Goal: Transaction & Acquisition: Subscribe to service/newsletter

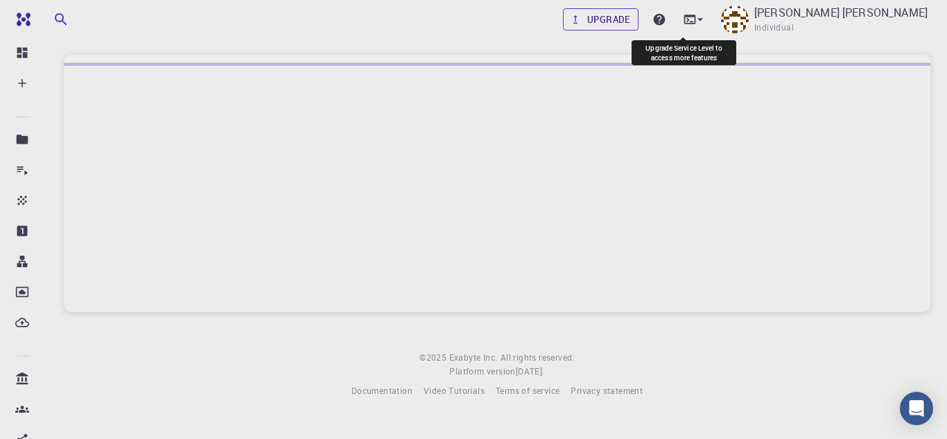
click at [639, 17] on link "Upgrade" at bounding box center [601, 19] width 76 height 22
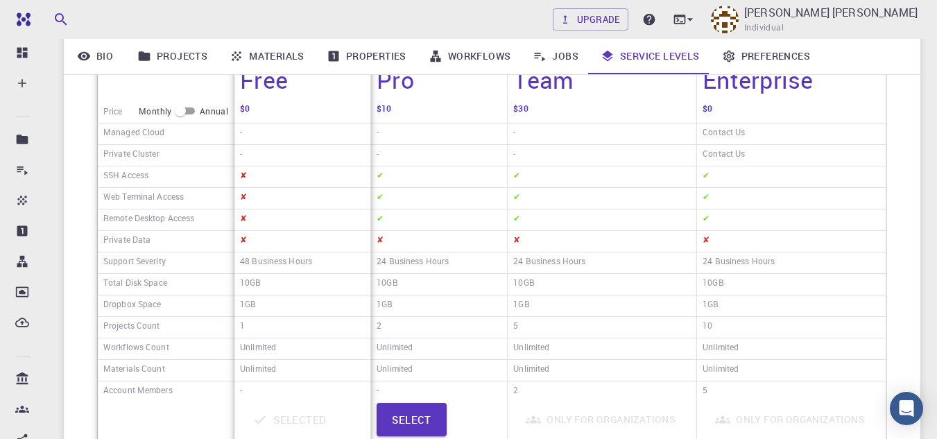
scroll to position [238, 0]
click at [136, 214] on h6 "Remote Desktop Access" at bounding box center [148, 221] width 91 height 18
click at [206, 282] on div "Total Disk Space" at bounding box center [166, 286] width 136 height 22
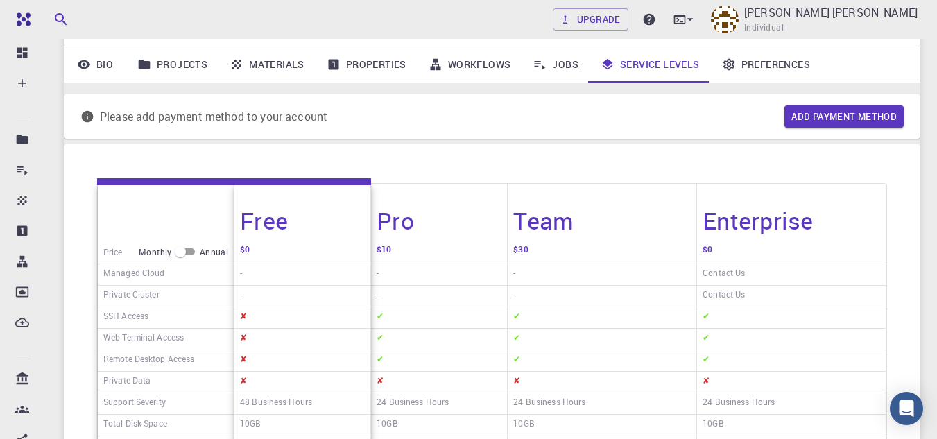
scroll to position [98, 0]
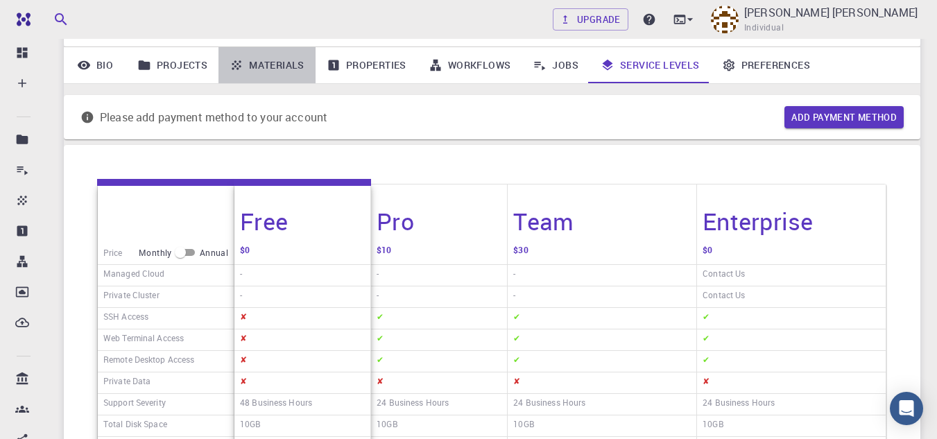
click at [261, 82] on link "Materials" at bounding box center [266, 65] width 97 height 36
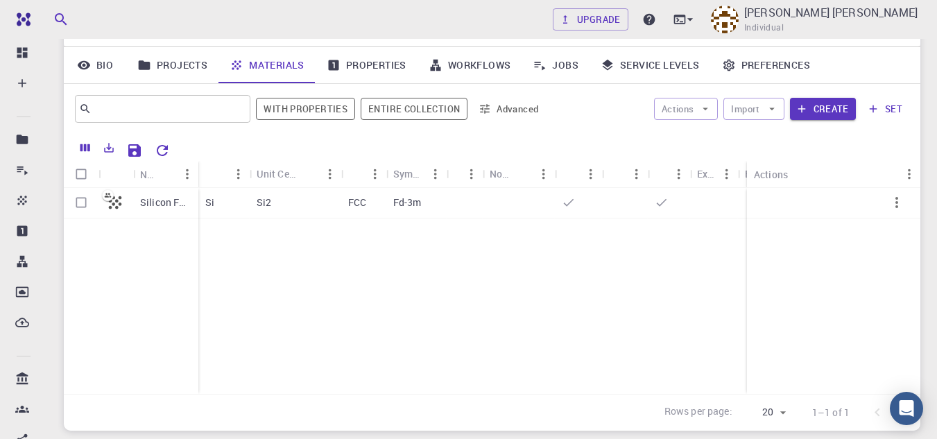
click at [765, 114] on button "Import" at bounding box center [753, 109] width 60 height 22
click at [767, 131] on span "Upload File" at bounding box center [805, 137] width 88 height 14
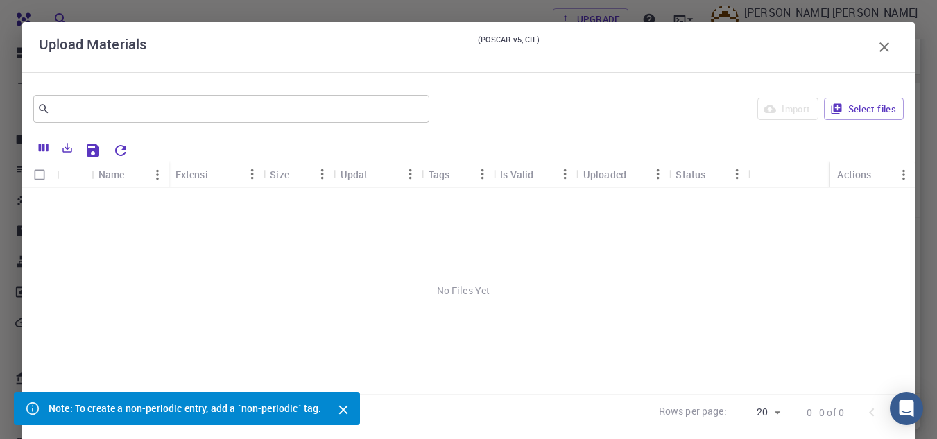
scroll to position [182, 0]
click at [350, 402] on icon "Close" at bounding box center [343, 409] width 15 height 15
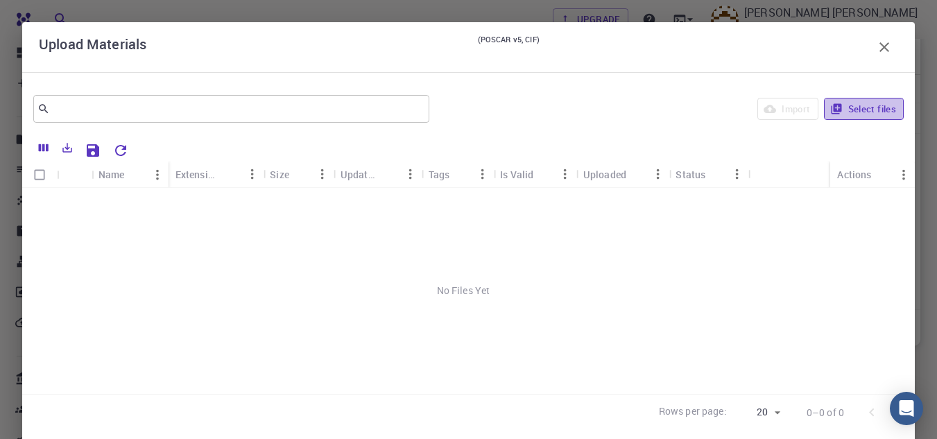
click at [841, 99] on button "Select files" at bounding box center [864, 109] width 80 height 22
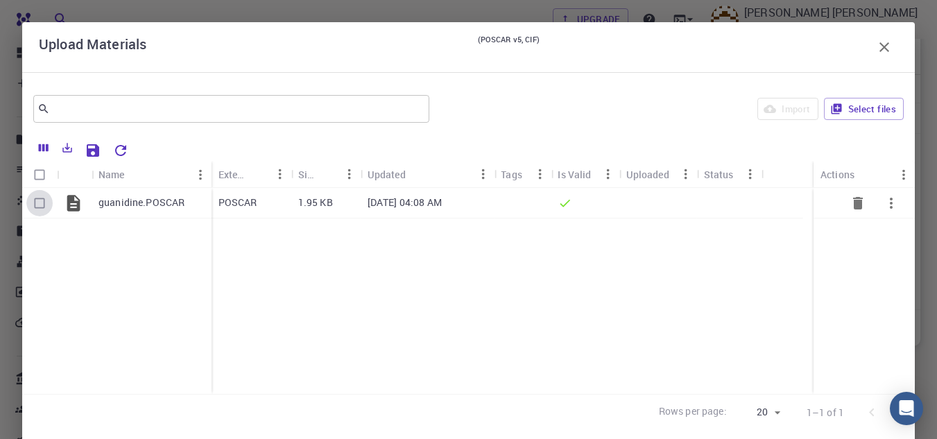
click at [43, 200] on input "Select row" at bounding box center [39, 203] width 26 height 26
checkbox input "true"
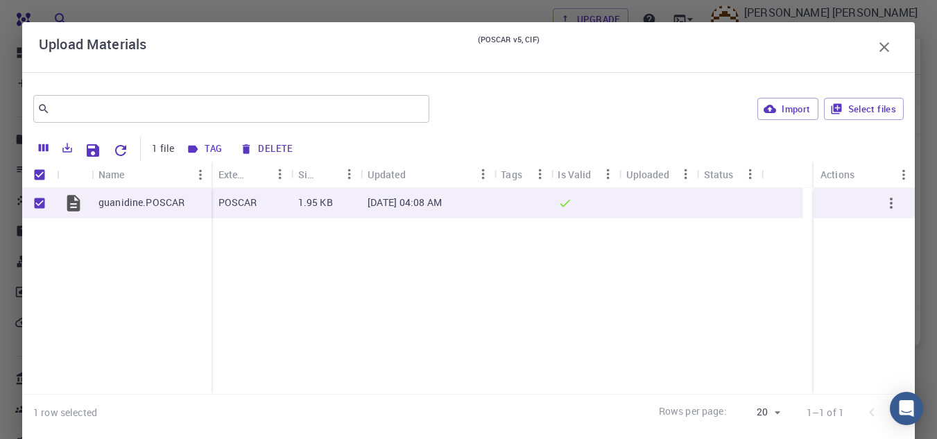
click at [757, 122] on div "Import Select files" at bounding box center [669, 108] width 469 height 33
click at [757, 121] on div "Import Select files" at bounding box center [669, 108] width 469 height 33
click at [757, 119] on button "Import" at bounding box center [787, 109] width 60 height 22
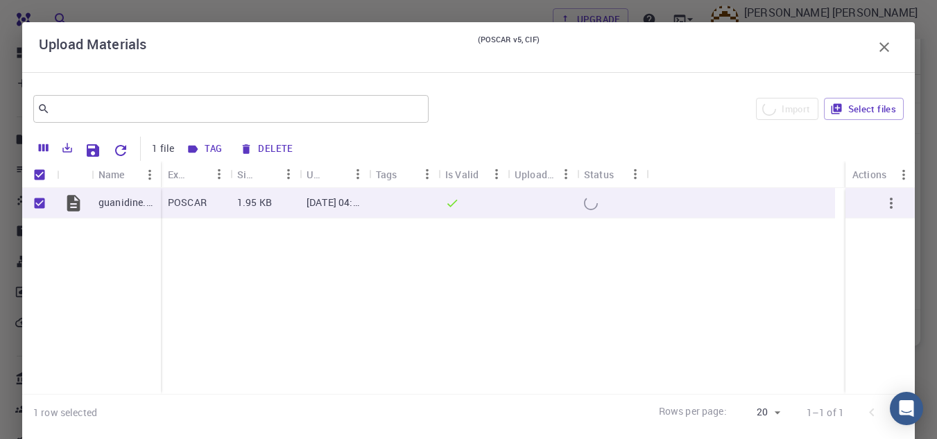
checkbox input "false"
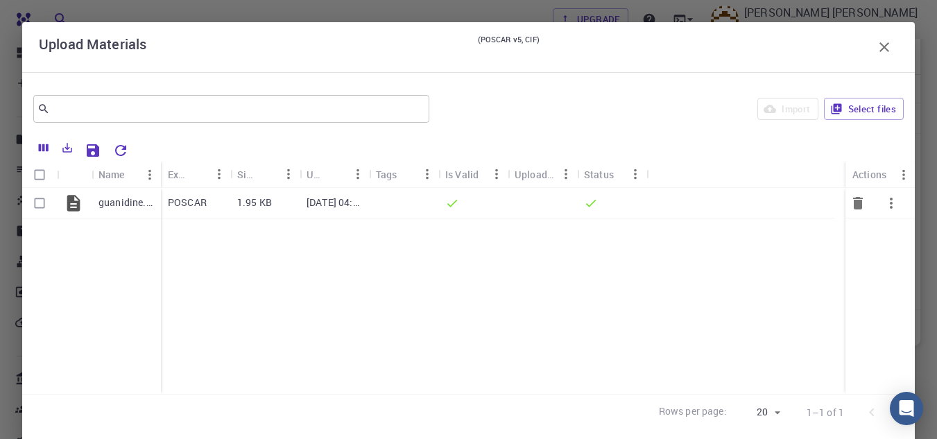
click at [409, 207] on div at bounding box center [403, 203] width 69 height 31
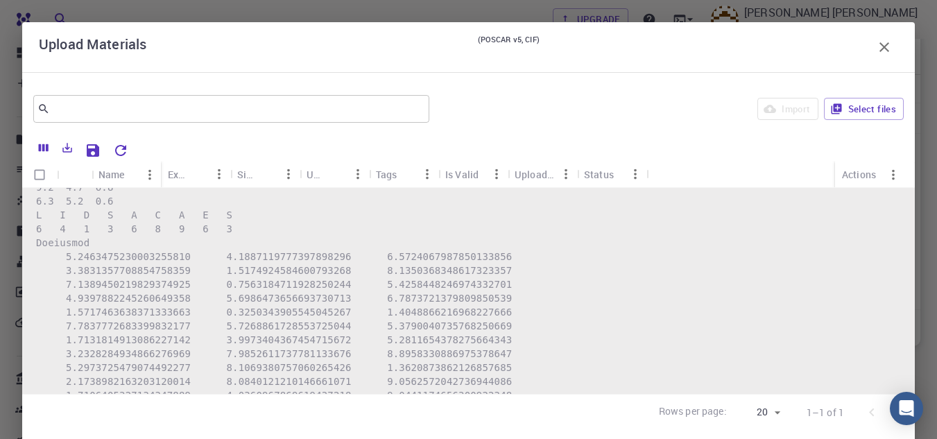
scroll to position [0, 0]
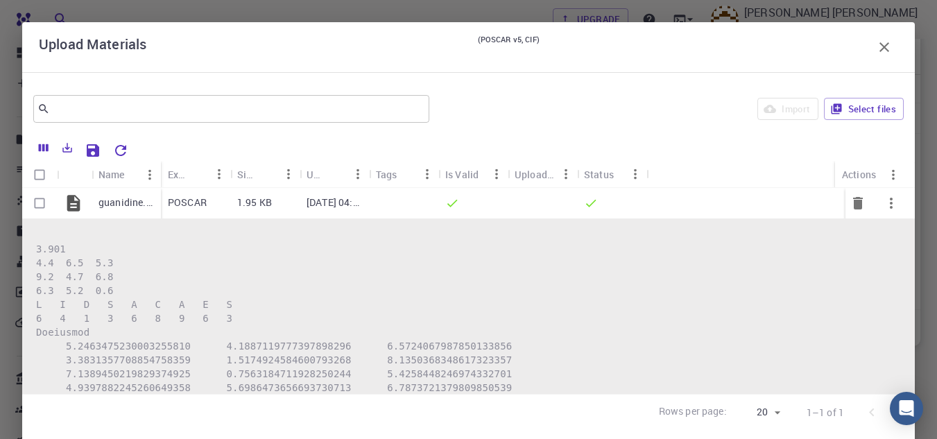
click at [883, 202] on icon "button" at bounding box center [891, 203] width 17 height 17
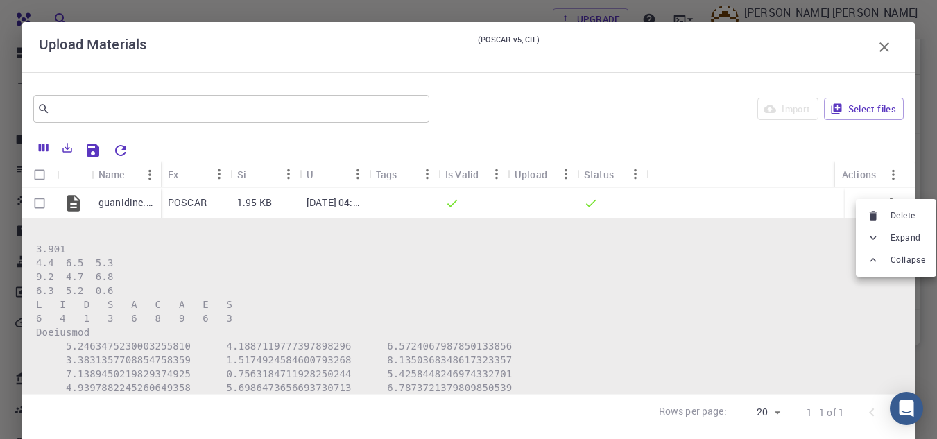
click at [741, 155] on div at bounding box center [468, 219] width 937 height 439
click at [879, 44] on icon "button" at bounding box center [884, 47] width 10 height 10
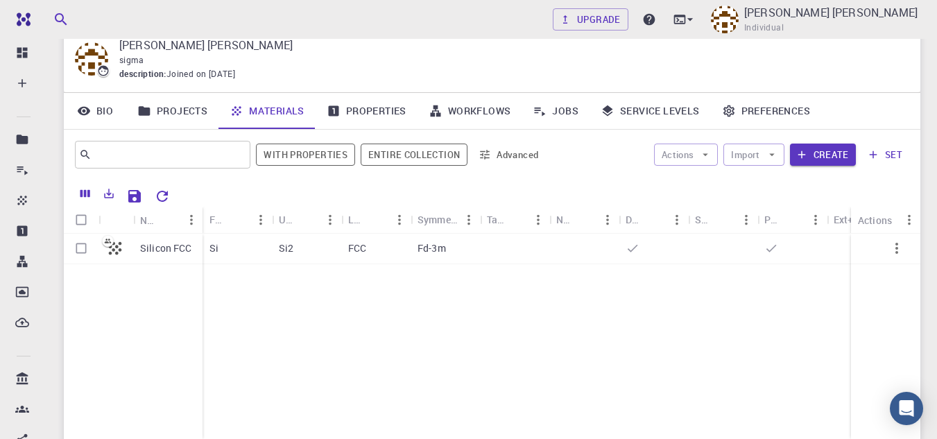
scroll to position [43, 0]
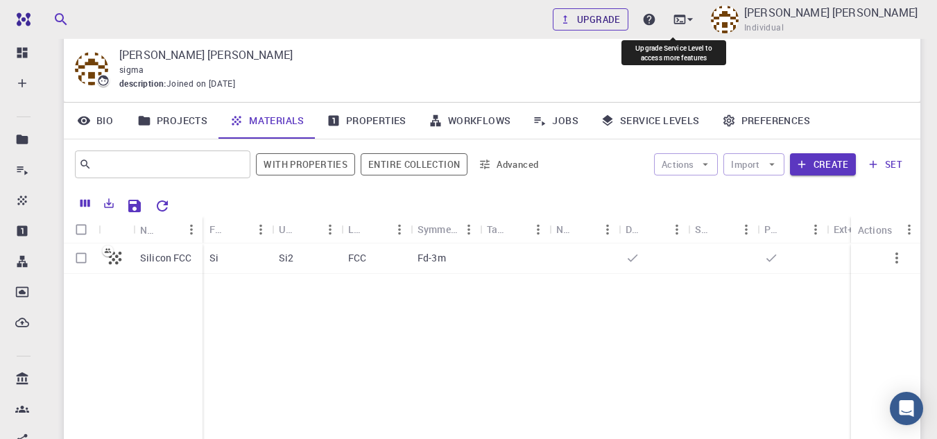
click at [628, 26] on link "Upgrade" at bounding box center [591, 19] width 76 height 22
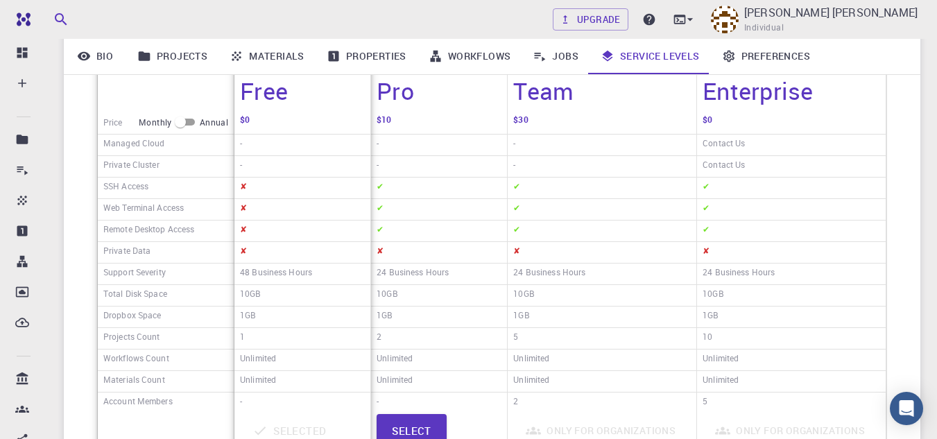
scroll to position [251, 0]
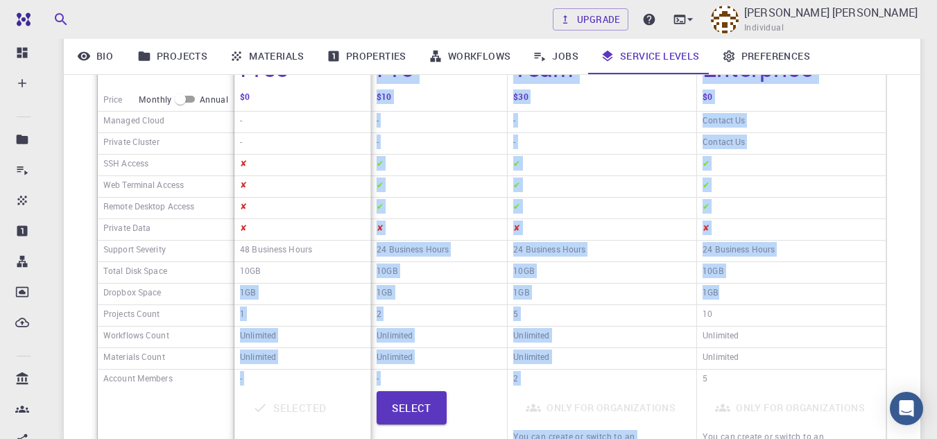
drag, startPoint x: 259, startPoint y: 272, endPoint x: 791, endPoint y: 302, distance: 533.5
click at [791, 302] on div "Price Monthly Annual Managed Cloud Private Cluster SSH Access Web Terminal Acce…" at bounding box center [492, 250] width 790 height 438
click at [773, 303] on div "1GB" at bounding box center [791, 295] width 189 height 22
drag, startPoint x: 254, startPoint y: 262, endPoint x: 891, endPoint y: 321, distance: 639.4
click at [891, 321] on div "Price Monthly Annual Managed Cloud Private Cluster SSH Access Web Terminal Acce…" at bounding box center [492, 249] width 857 height 515
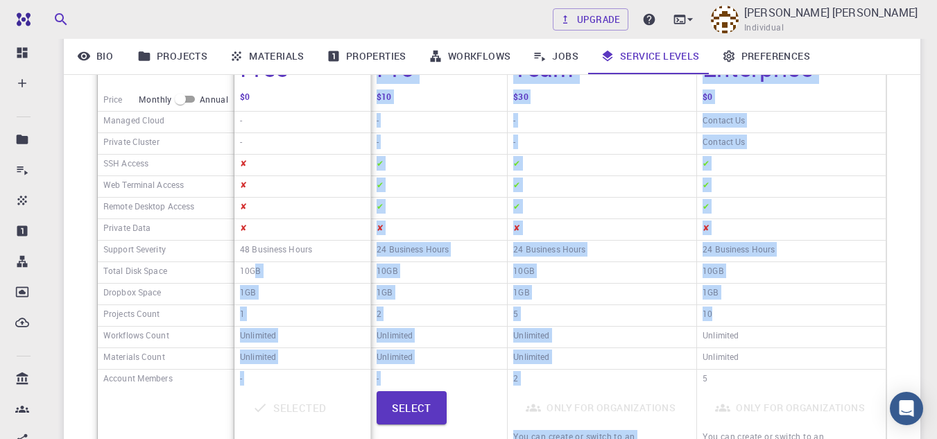
click at [868, 311] on div "10" at bounding box center [791, 316] width 189 height 22
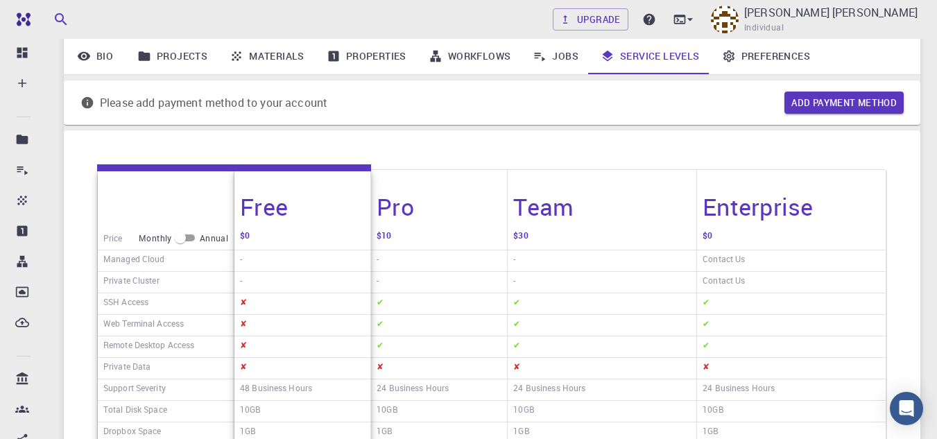
scroll to position [182, 0]
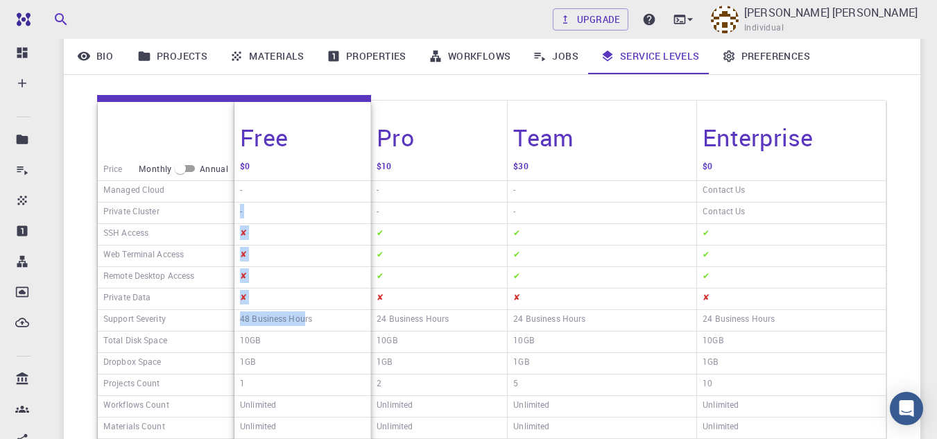
drag, startPoint x: 243, startPoint y: 185, endPoint x: 305, endPoint y: 322, distance: 150.2
click at [305, 322] on div "Free $0 - - ✘ ✘ ✘ ✘ 48 Business Hours 10GB 1GB 1 Unlimited Unlimited - Selected" at bounding box center [302, 319] width 137 height 436
click at [305, 322] on h6 "48 Business Hours" at bounding box center [276, 320] width 72 height 18
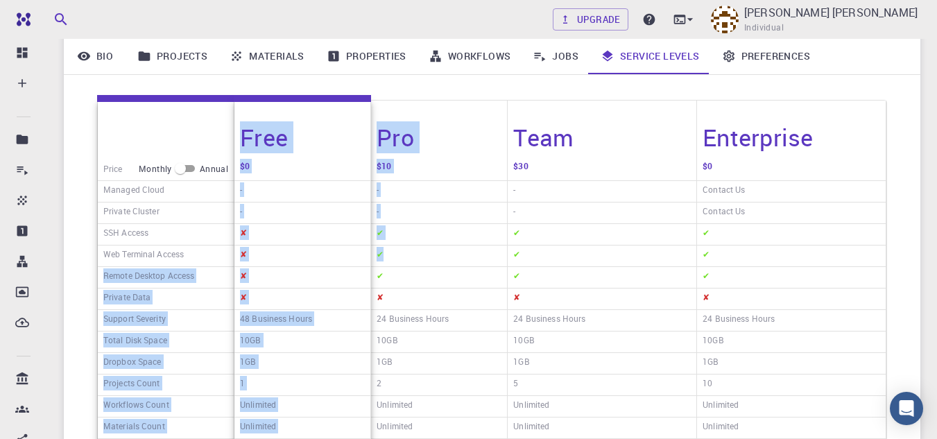
drag, startPoint x: 233, startPoint y: 246, endPoint x: 446, endPoint y: 248, distance: 212.9
click at [446, 248] on div "Price Monthly Annual Managed Cloud Private Cluster SSH Access Web Terminal Acce…" at bounding box center [492, 319] width 790 height 438
click at [446, 248] on div "✔" at bounding box center [439, 257] width 136 height 22
drag, startPoint x: 418, startPoint y: 286, endPoint x: 188, endPoint y: 269, distance: 230.9
click at [189, 269] on div "Price Monthly Annual Managed Cloud Private Cluster SSH Access Web Terminal Acce…" at bounding box center [492, 319] width 790 height 438
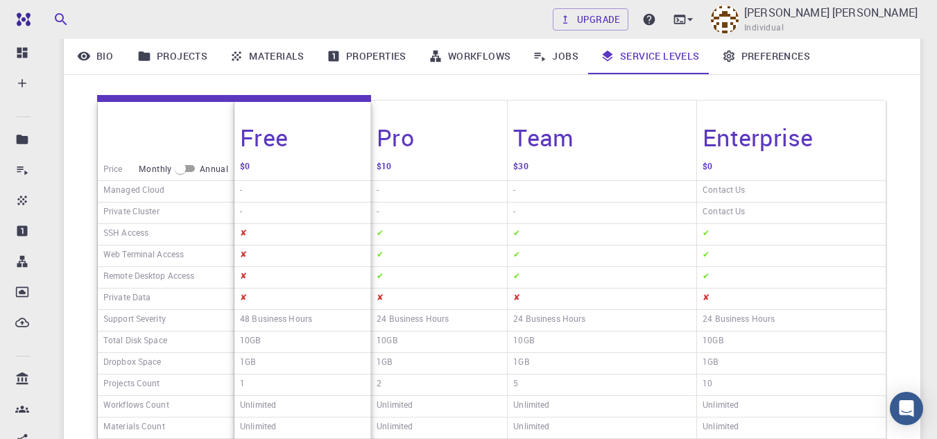
click at [182, 268] on h6 "Remote Desktop Access" at bounding box center [148, 277] width 91 height 18
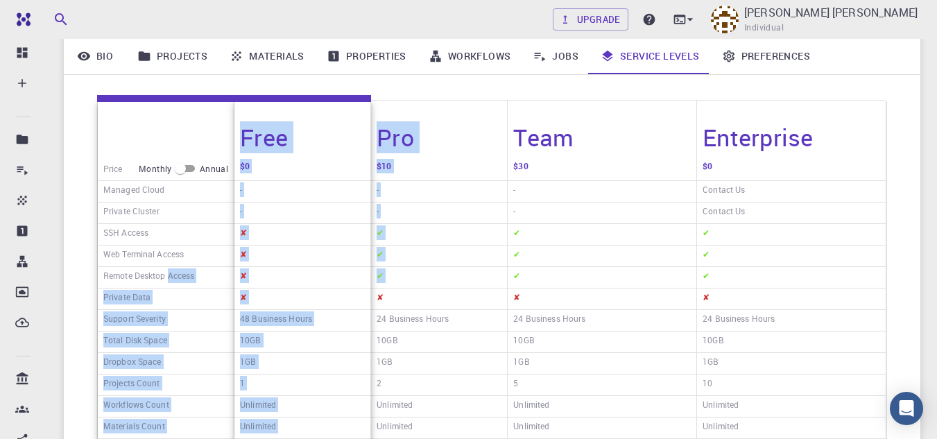
drag, startPoint x: 182, startPoint y: 268, endPoint x: 476, endPoint y: 275, distance: 294.1
click at [476, 275] on div "Price Monthly Annual Managed Cloud Private Cluster SSH Access Web Terminal Acce…" at bounding box center [492, 319] width 790 height 438
click at [476, 275] on div "✔" at bounding box center [439, 278] width 136 height 22
drag, startPoint x: 433, startPoint y: 273, endPoint x: 121, endPoint y: 252, distance: 313.5
click at [126, 252] on div "Price Monthly Annual Managed Cloud Private Cluster SSH Access Web Terminal Acce…" at bounding box center [492, 319] width 790 height 438
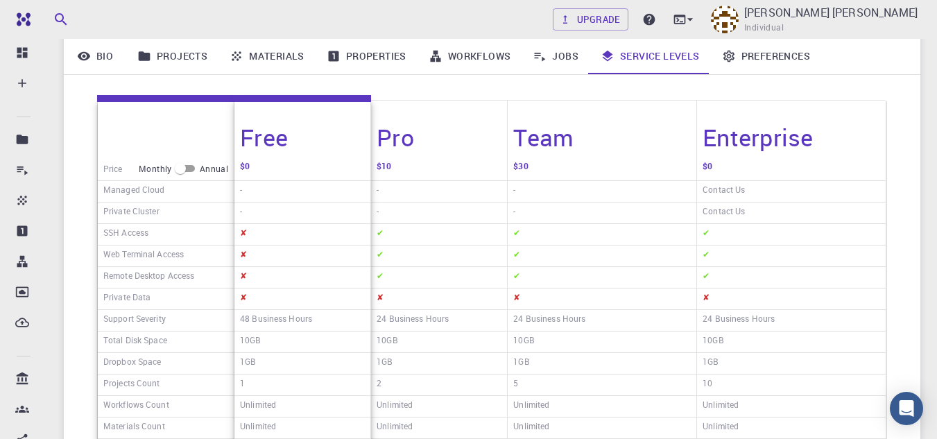
click at [117, 252] on h6 "Web Terminal Access" at bounding box center [143, 256] width 80 height 18
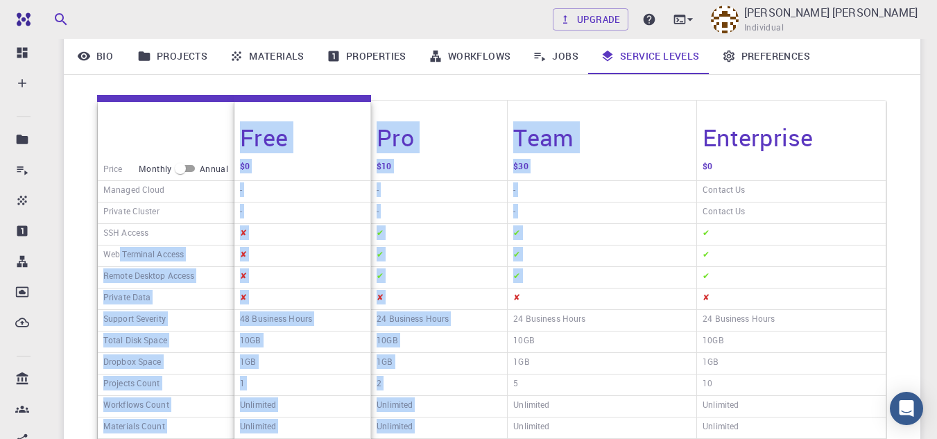
drag, startPoint x: 353, startPoint y: 276, endPoint x: 576, endPoint y: 283, distance: 222.7
click at [576, 283] on div "Price Monthly Annual Managed Cloud Private Cluster SSH Access Web Terminal Acce…" at bounding box center [492, 319] width 790 height 438
click at [151, 268] on h6 "Remote Desktop Access" at bounding box center [148, 277] width 91 height 18
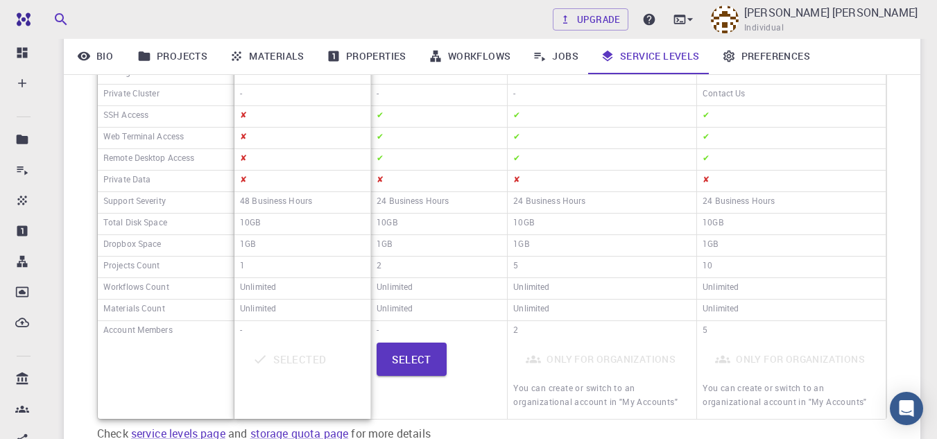
scroll to position [230, 0]
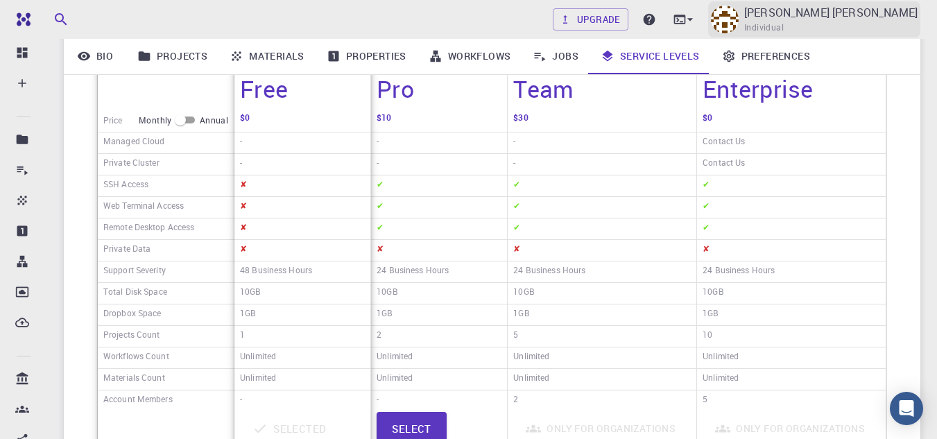
click at [739, 19] on img at bounding box center [725, 20] width 28 height 28
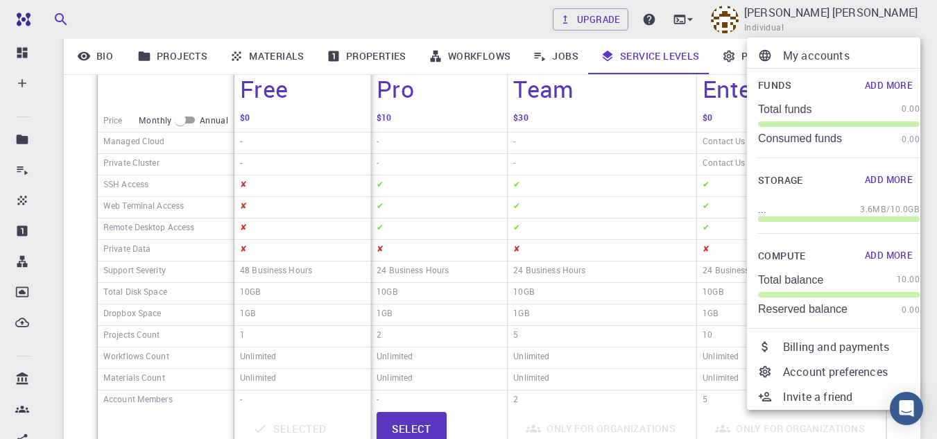
click at [539, 10] on div at bounding box center [468, 219] width 937 height 439
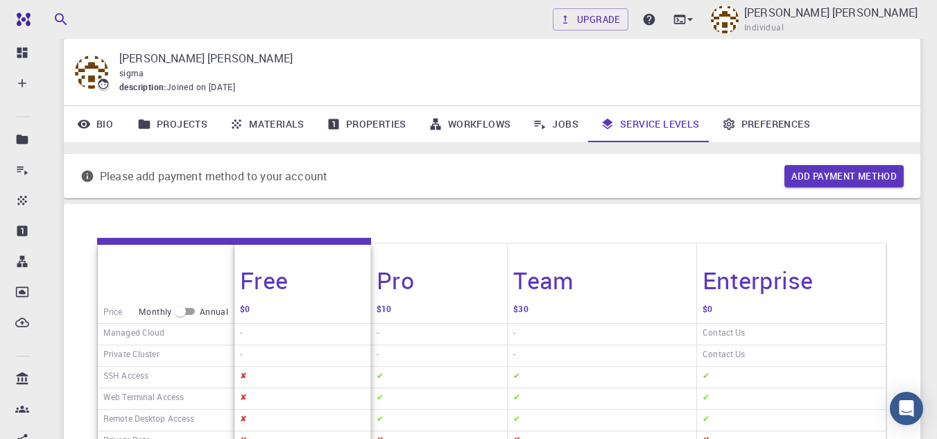
scroll to position [22, 0]
